Goal: Book appointment/travel/reservation: Register for event/course

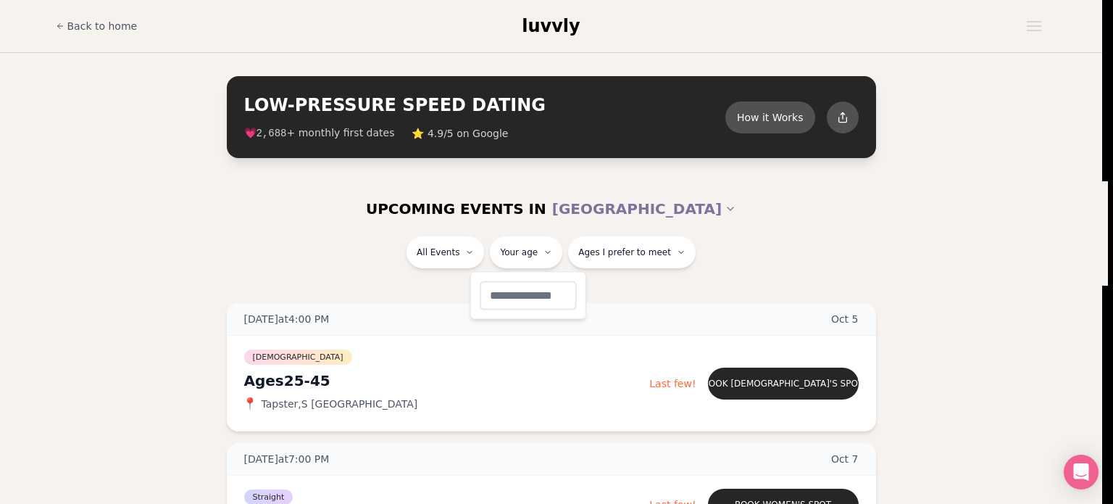
click at [530, 292] on input "number" at bounding box center [528, 294] width 97 height 29
type input "**"
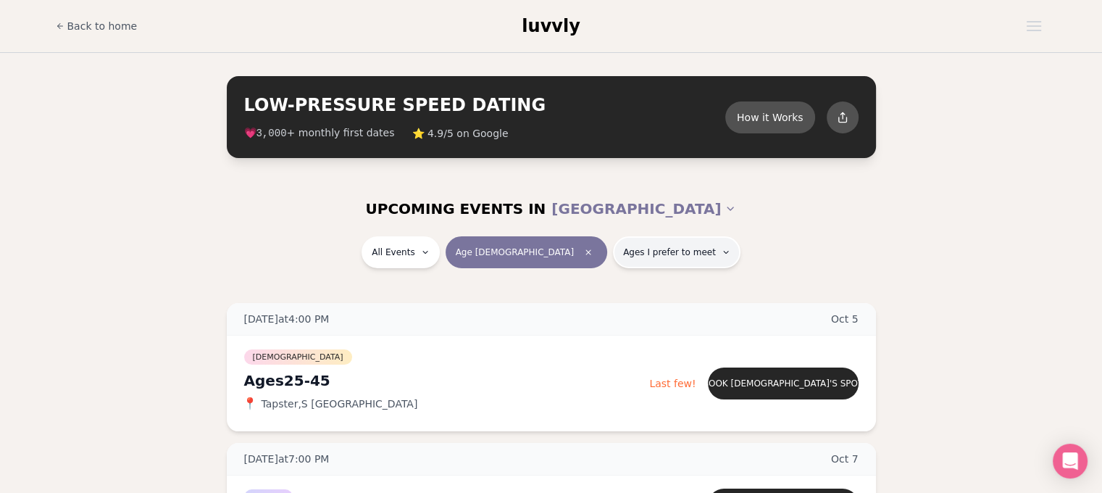
click at [665, 257] on button "Ages I prefer to meet" at bounding box center [677, 252] width 128 height 32
click at [643, 257] on span "Ages I prefer to meet" at bounding box center [669, 252] width 93 height 12
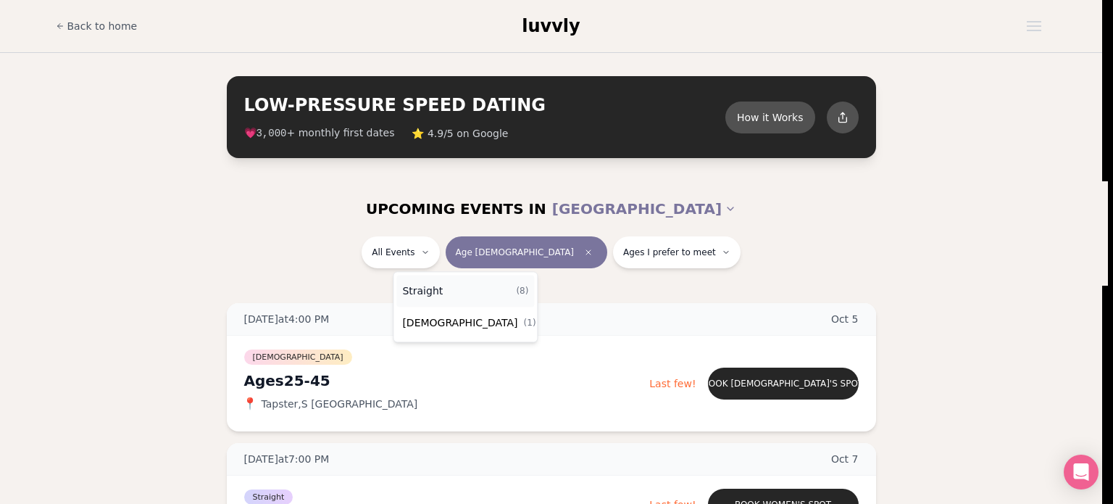
click at [459, 295] on div "Straight ( 8 )" at bounding box center [465, 291] width 138 height 32
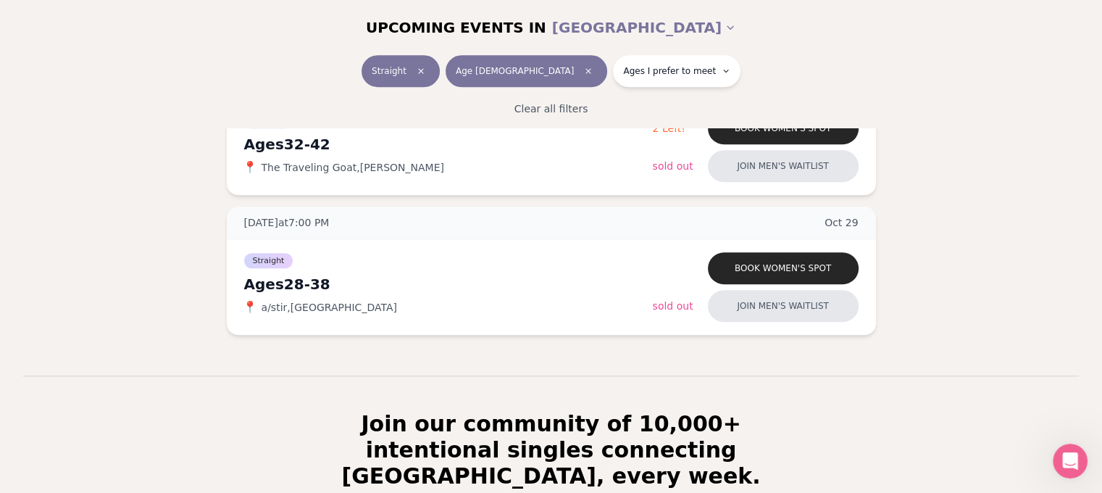
scroll to position [1098, 0]
